Goal: Task Accomplishment & Management: Complete application form

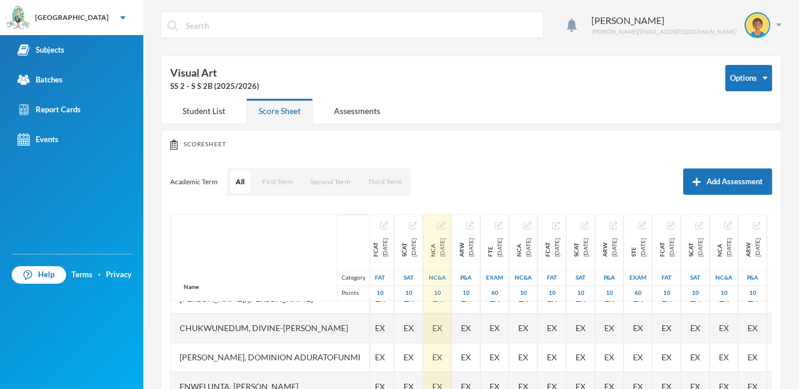
scroll to position [88, 4]
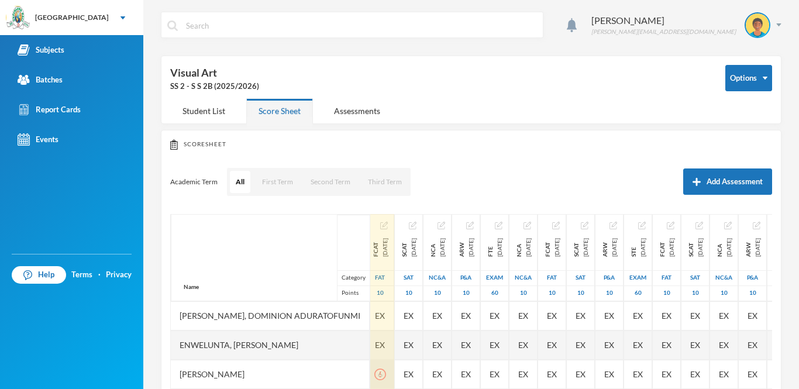
click at [386, 375] on icon "icon: exclamation-circle" at bounding box center [380, 375] width 12 height 12
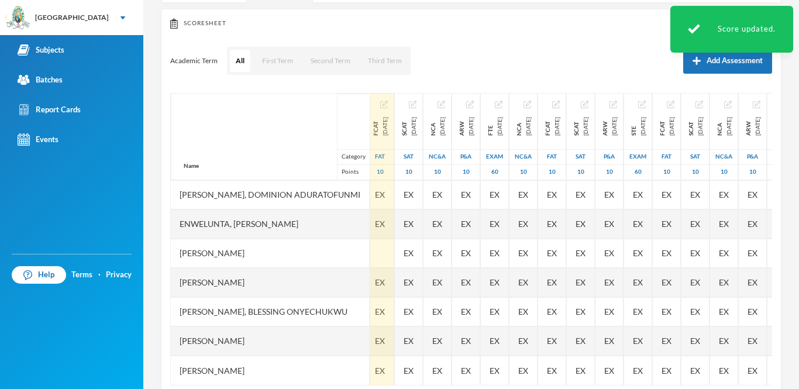
scroll to position [144, 0]
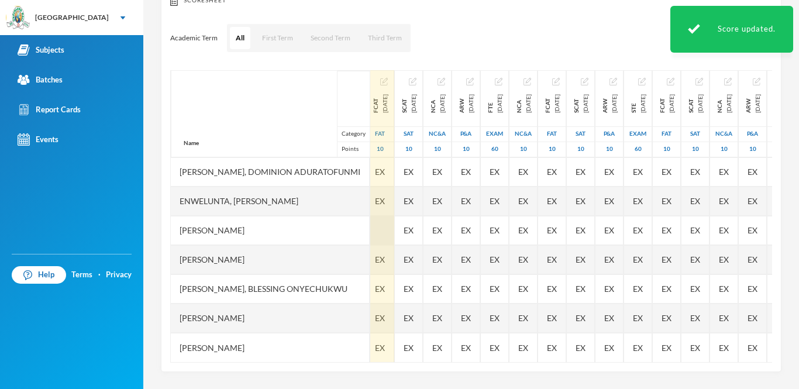
click at [386, 229] on div at bounding box center [380, 230] width 28 height 29
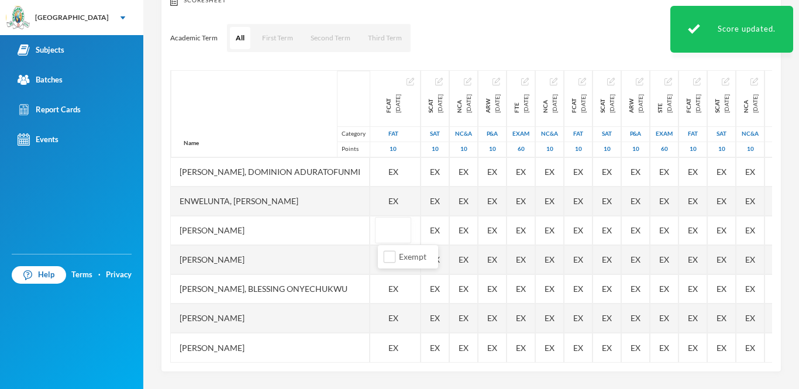
type input "6"
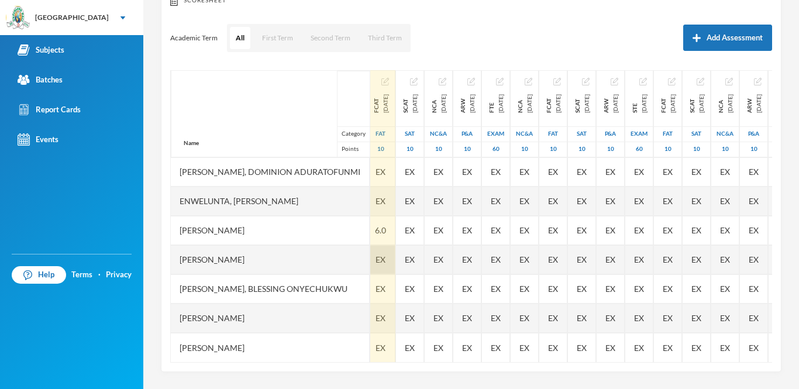
click at [386, 259] on span "EX" at bounding box center [381, 259] width 10 height 12
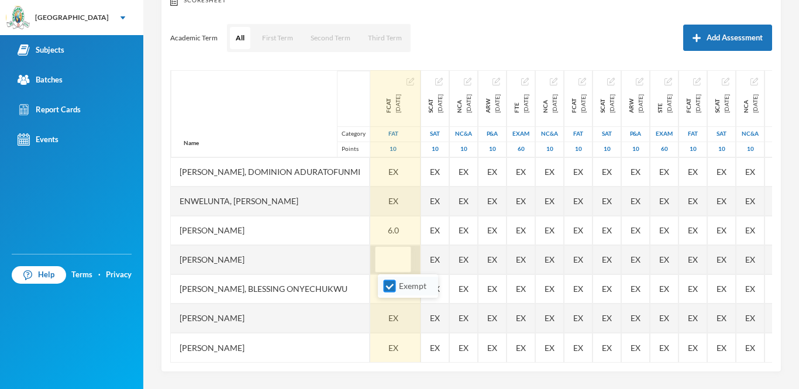
click at [389, 292] on input "Exempt" at bounding box center [390, 286] width 12 height 12
checkbox input "false"
click at [386, 259] on input "text" at bounding box center [392, 260] width 23 height 26
type input "6"
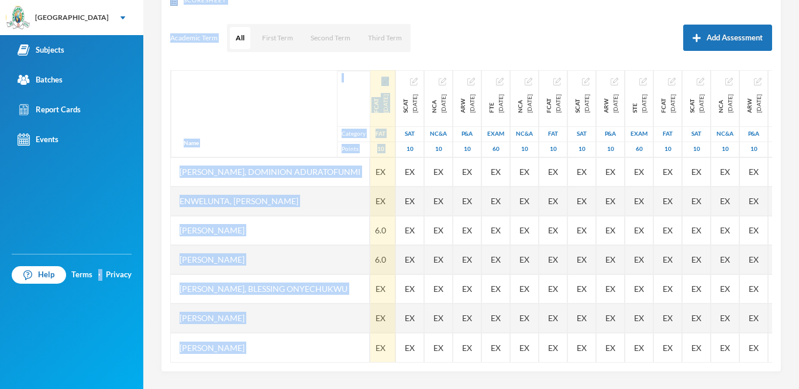
scroll to position [0, 0]
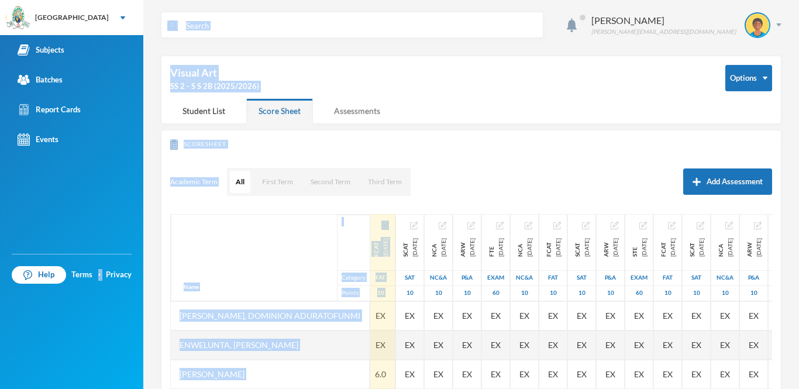
drag, startPoint x: 410, startPoint y: 77, endPoint x: 389, endPoint y: 102, distance: 32.8
click at [389, 102] on div "Eshemoghie Victor victor.eshemogie@greenlandhall.org Options Visual Art SS 2 - …" at bounding box center [471, 194] width 656 height 389
click at [443, 92] on div "Options Visual Art SS 2 - S S 2B (2025/2026)" at bounding box center [471, 81] width 602 height 33
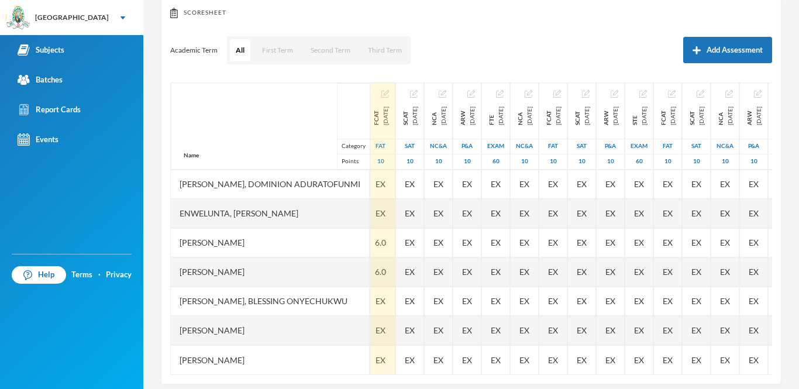
scroll to position [144, 0]
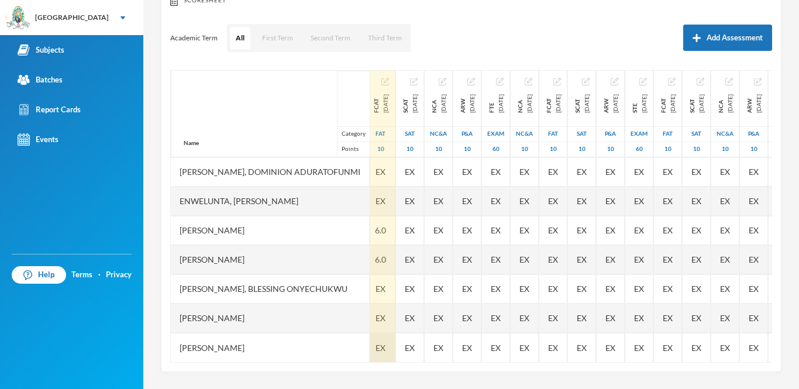
click at [396, 339] on div "EX" at bounding box center [380, 347] width 29 height 29
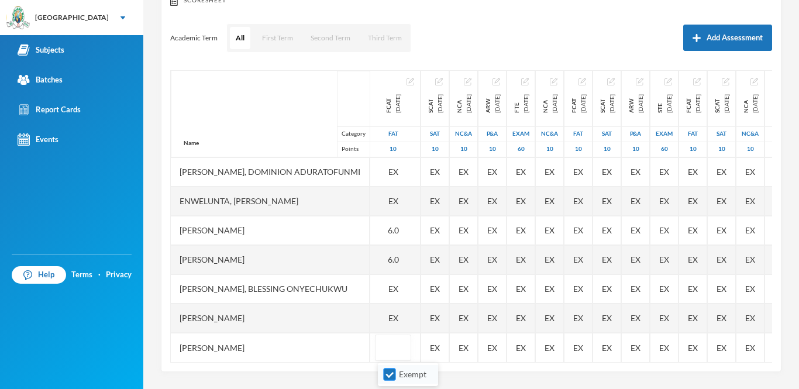
click at [390, 372] on input "Exempt" at bounding box center [390, 375] width 12 height 12
checkbox input "false"
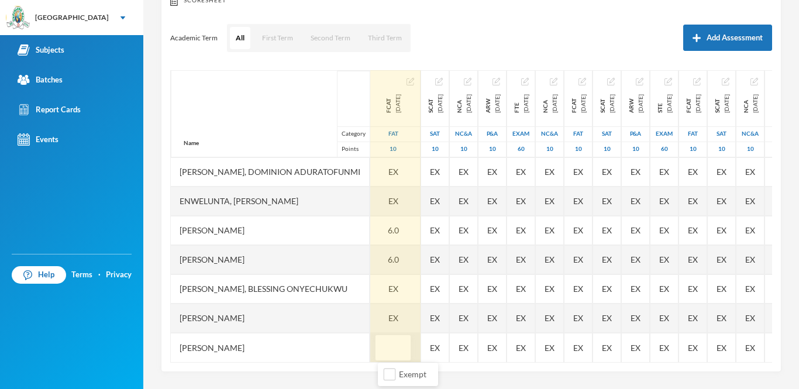
click at [390, 343] on input "text" at bounding box center [392, 348] width 23 height 26
type input "10"
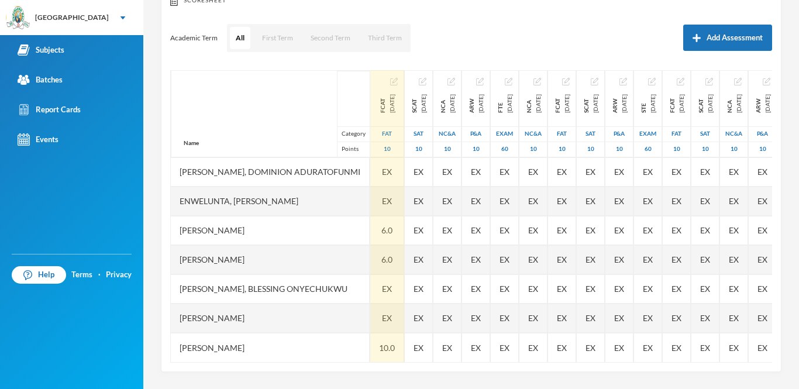
scroll to position [0, 0]
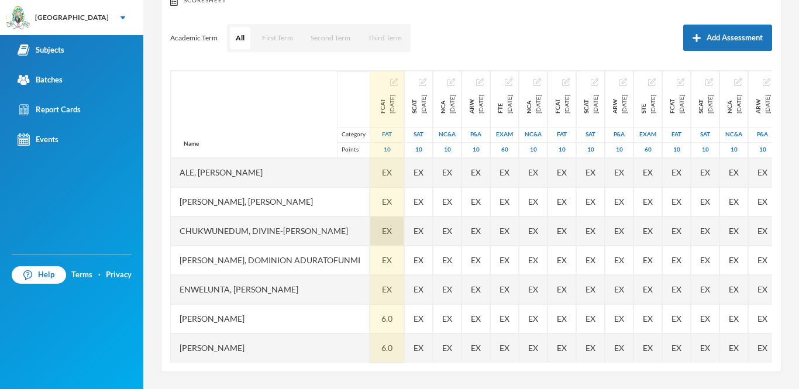
click at [392, 225] on span "EX" at bounding box center [387, 231] width 10 height 12
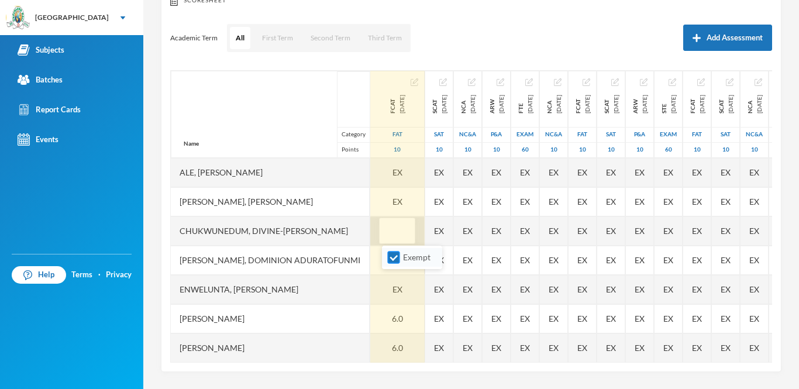
click at [390, 260] on input "Exempt" at bounding box center [394, 258] width 12 height 12
checkbox input "false"
click at [392, 239] on input "text" at bounding box center [397, 231] width 23 height 26
type input "9"
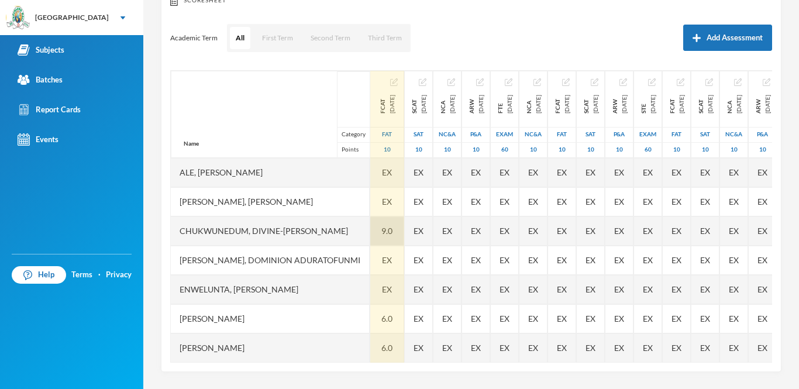
scroll to position [88, 0]
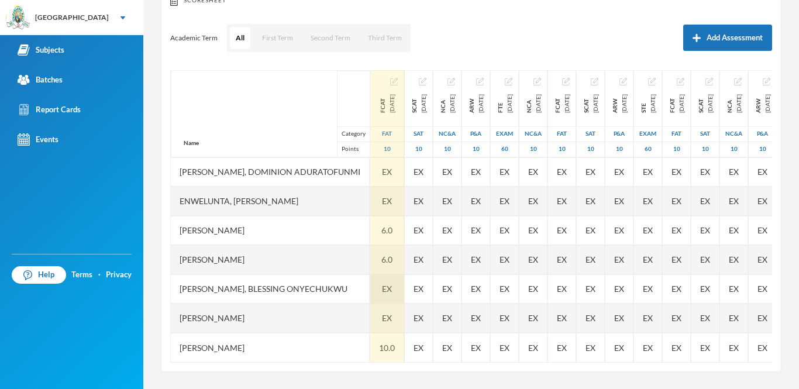
click at [398, 291] on div "EX" at bounding box center [387, 288] width 34 height 29
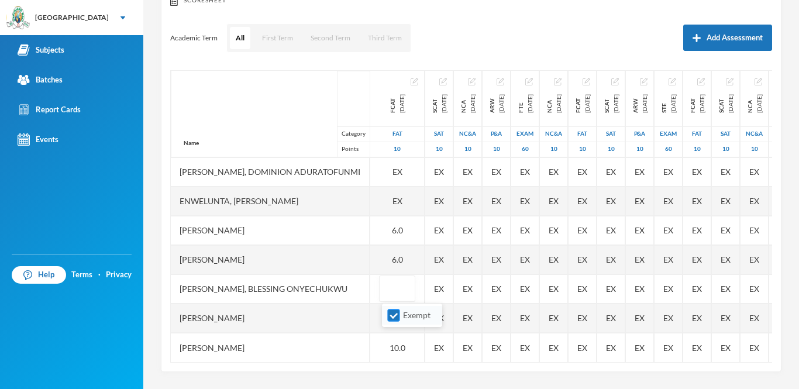
click at [392, 313] on input "Exempt" at bounding box center [394, 316] width 12 height 12
checkbox input "false"
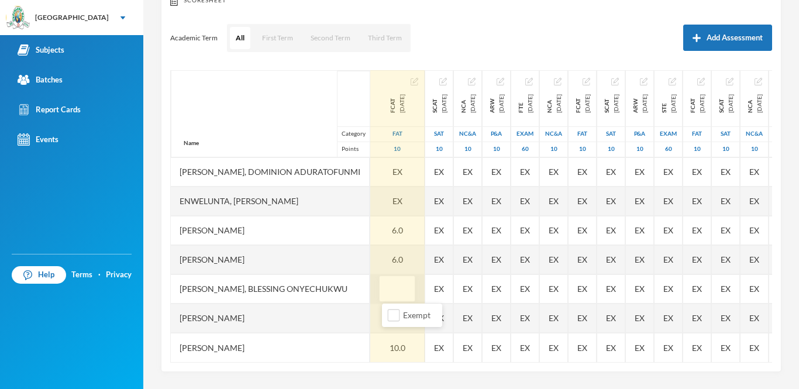
click at [395, 291] on input "text" at bounding box center [397, 289] width 23 height 26
type input "9"
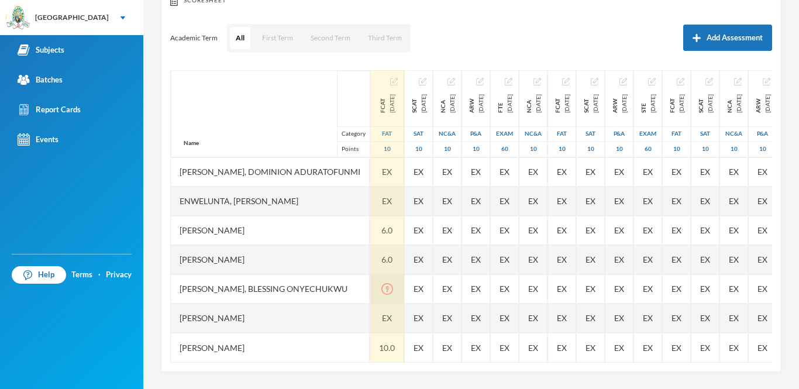
click at [402, 276] on div "9" at bounding box center [387, 288] width 34 height 29
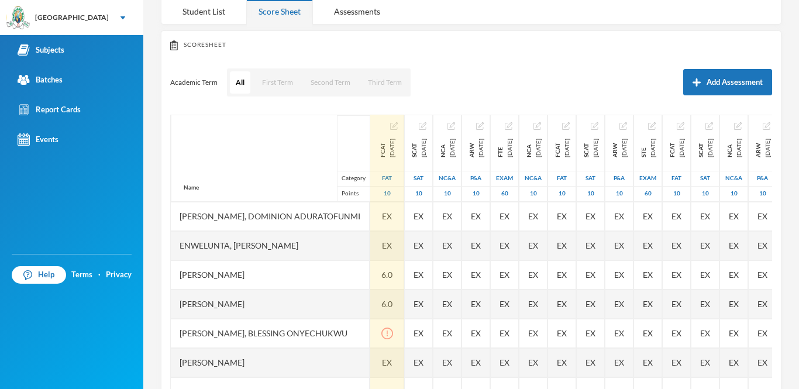
scroll to position [144, 0]
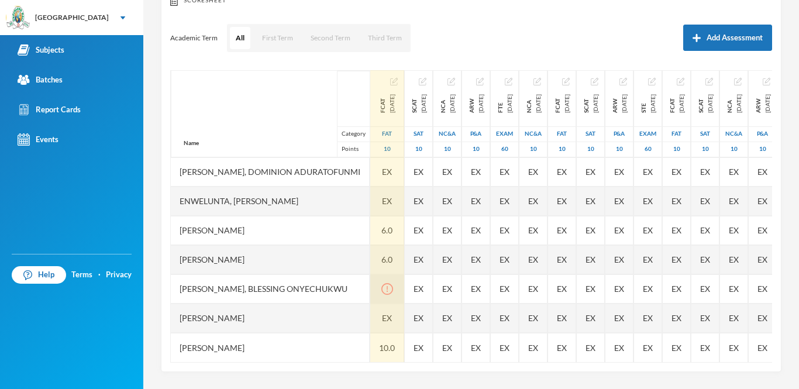
click at [393, 294] on icon "icon: exclamation-circle" at bounding box center [387, 289] width 12 height 12
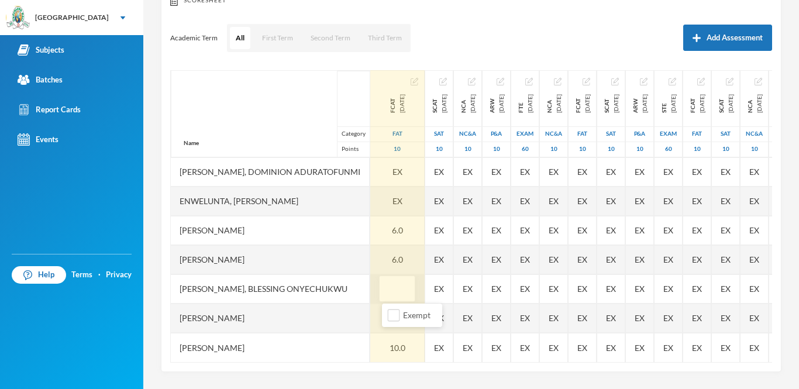
type input "9"
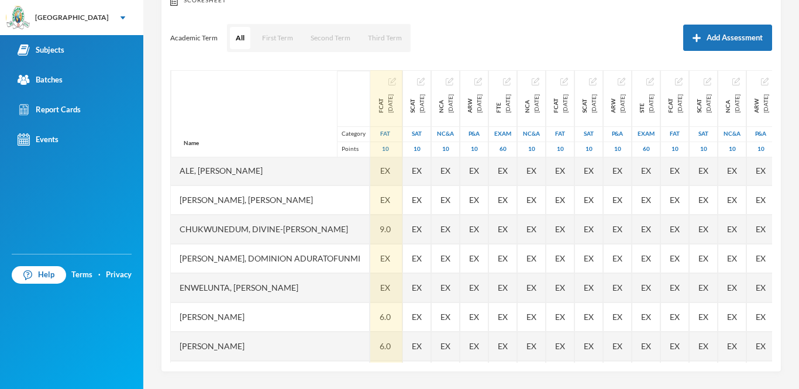
scroll to position [0, 2]
click at [390, 201] on span "EX" at bounding box center [385, 201] width 10 height 12
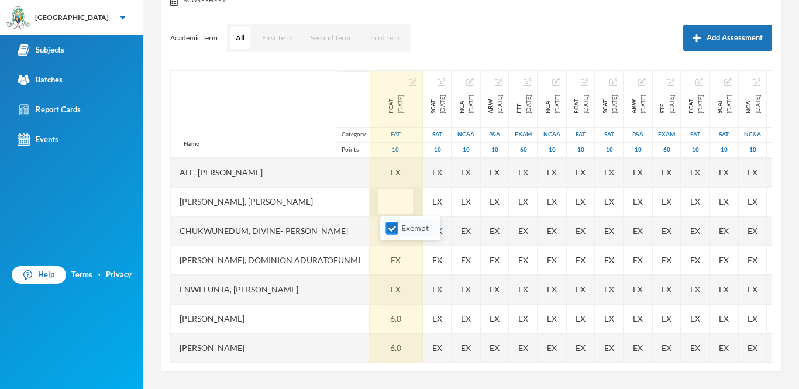
click at [389, 228] on input "Exempt" at bounding box center [392, 228] width 12 height 12
checkbox input "false"
click at [391, 209] on input "text" at bounding box center [395, 202] width 23 height 26
type input "8"
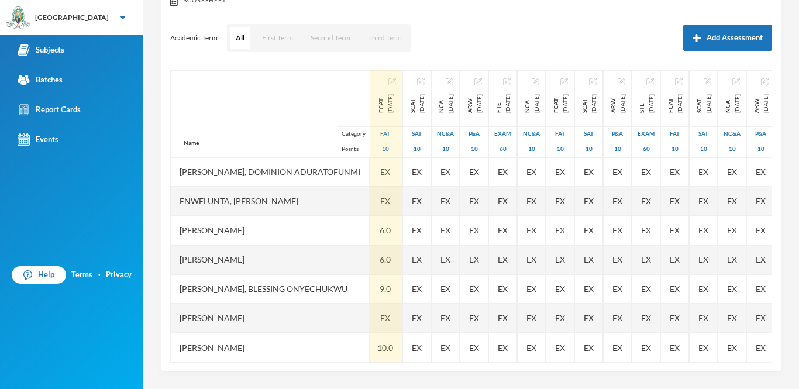
scroll to position [88, 4]
click at [387, 322] on span "EX" at bounding box center [383, 318] width 10 height 12
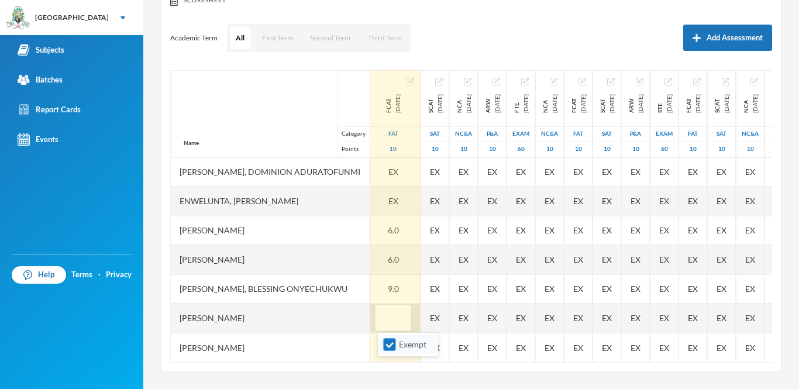
click at [387, 343] on input "Exempt" at bounding box center [390, 345] width 12 height 12
checkbox input "false"
click at [389, 322] on input "text" at bounding box center [392, 318] width 23 height 26
type input "10"
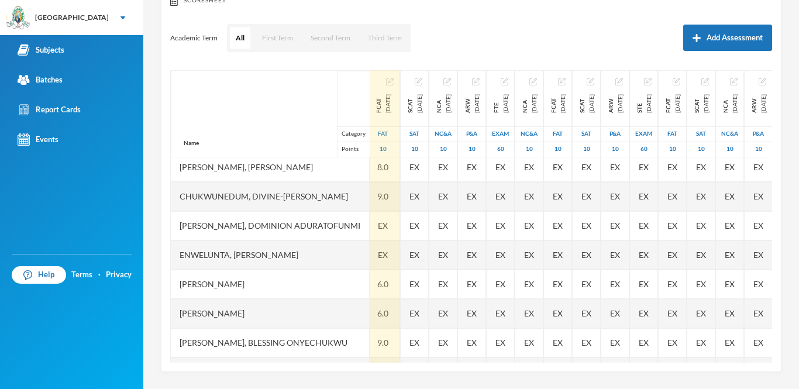
scroll to position [0, 4]
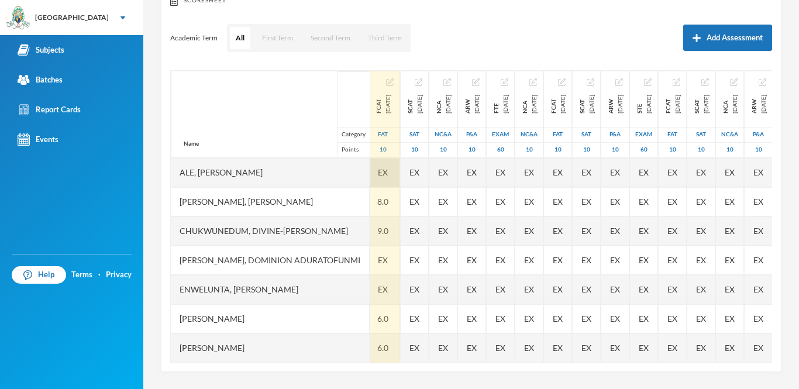
click at [388, 177] on span "EX" at bounding box center [383, 172] width 10 height 12
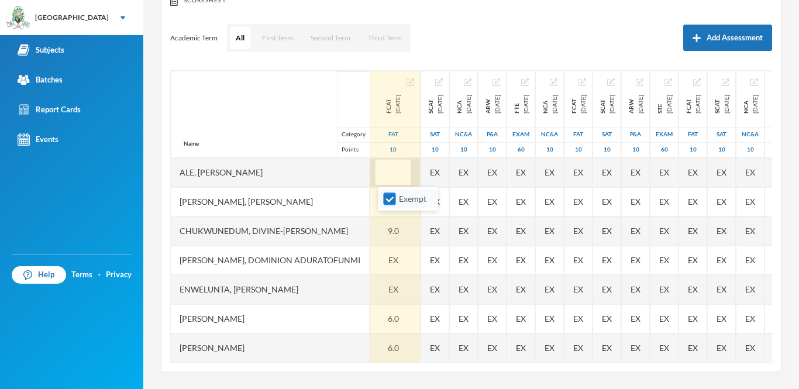
click at [391, 194] on input "Exempt" at bounding box center [390, 199] width 12 height 12
checkbox input "false"
click at [390, 169] on input "text" at bounding box center [392, 173] width 23 height 26
type input "9"
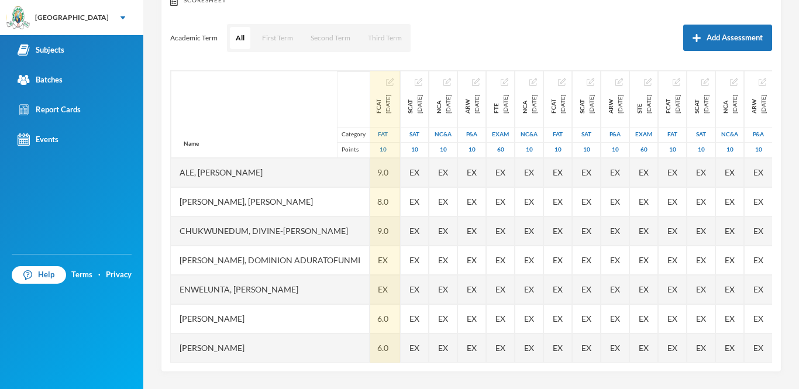
click at [527, 52] on div "Scoresheet Academic Term All First Term Second Term Third Term Add Assessment N…" at bounding box center [471, 179] width 621 height 386
